Goal: Browse casually: Explore the website without a specific task or goal

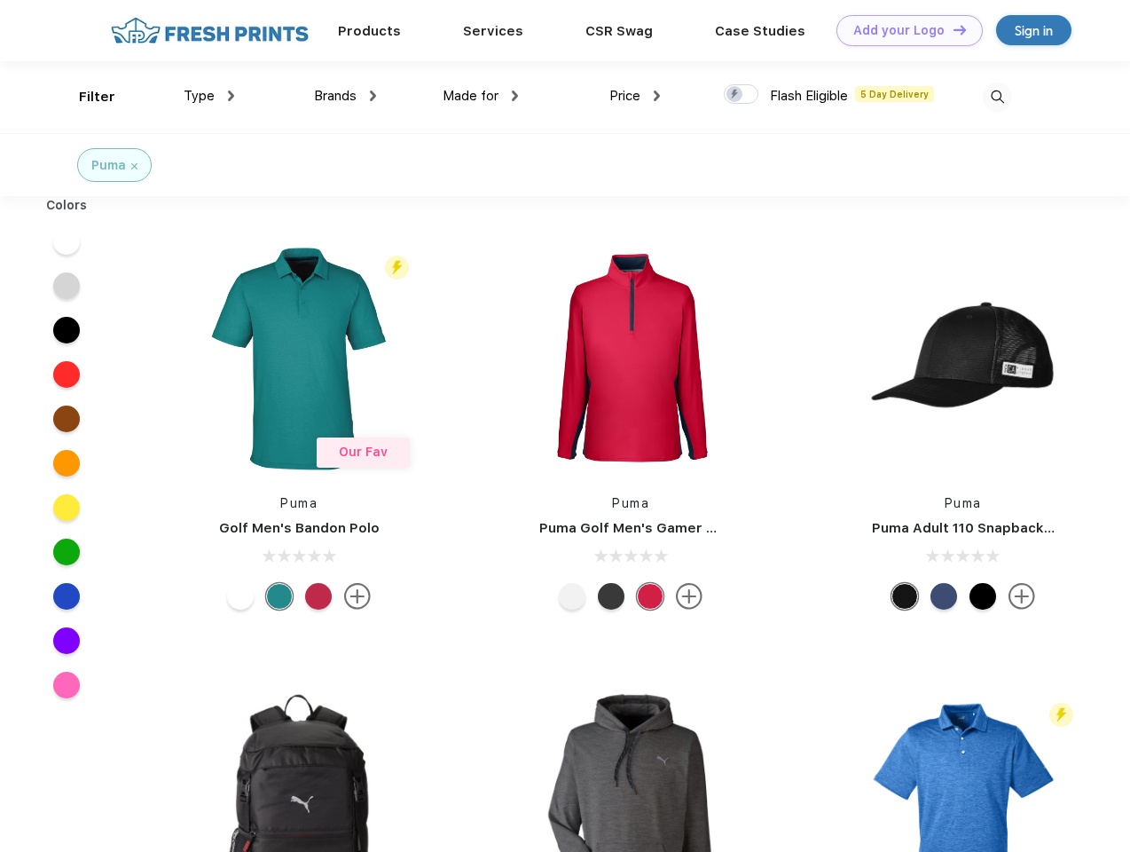
scroll to position [1, 0]
click at [903, 30] on link "Add your Logo Design Tool" at bounding box center [910, 30] width 146 height 31
click at [0, 0] on div "Design Tool" at bounding box center [0, 0] width 0 height 0
click at [952, 29] on link "Add your Logo Design Tool" at bounding box center [910, 30] width 146 height 31
click at [85, 97] on div "Filter" at bounding box center [97, 97] width 36 height 20
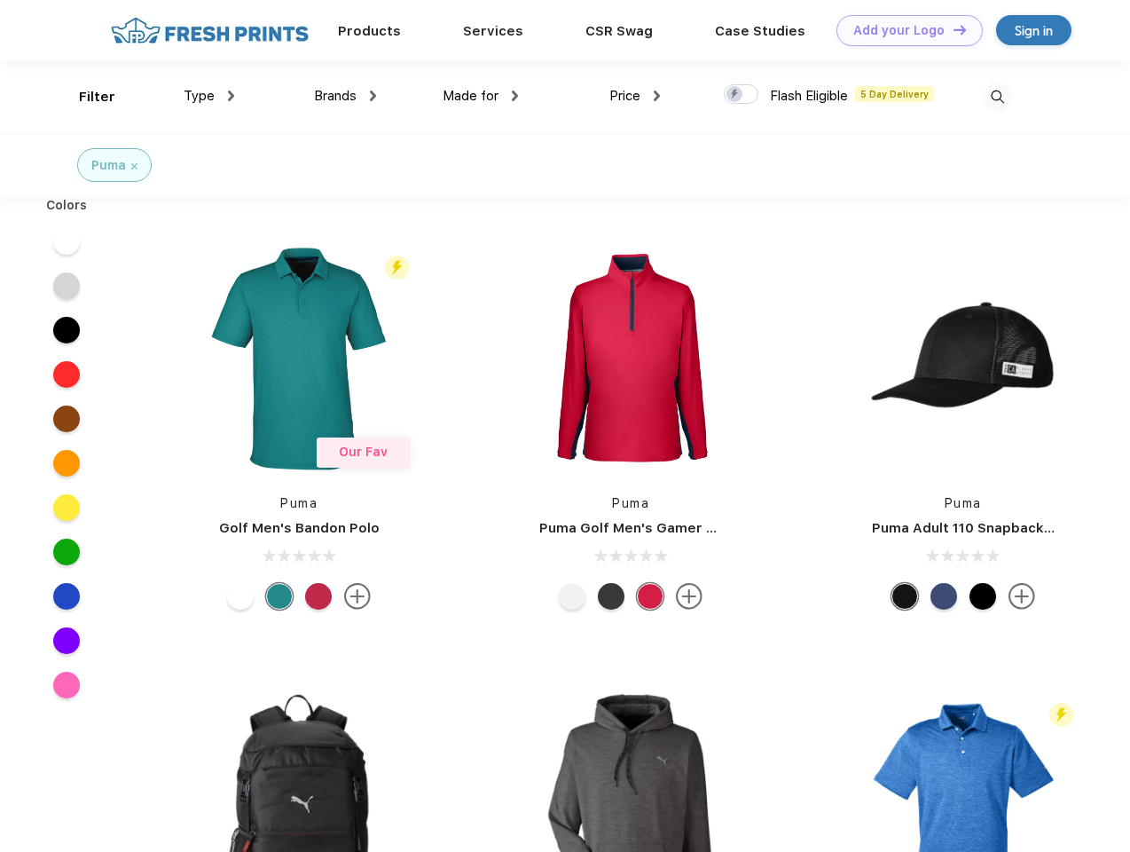
click at [209, 96] on span "Type" at bounding box center [199, 96] width 31 height 16
click at [345, 96] on span "Brands" at bounding box center [335, 96] width 43 height 16
click at [481, 96] on span "Made for" at bounding box center [471, 96] width 56 height 16
click at [635, 96] on span "Price" at bounding box center [624, 96] width 31 height 16
click at [742, 95] on div at bounding box center [741, 94] width 35 height 20
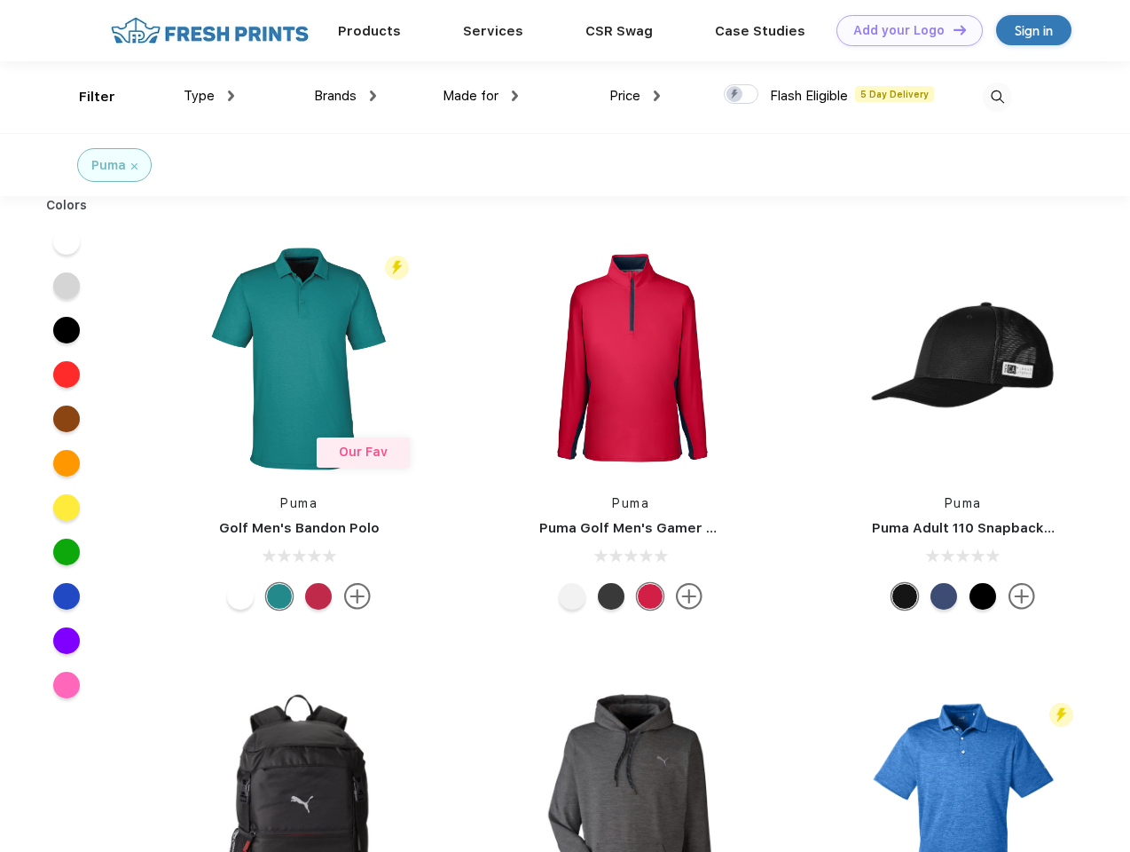
click at [735, 95] on input "checkbox" at bounding box center [730, 89] width 12 height 12
click at [997, 97] on img at bounding box center [997, 97] width 29 height 29
